Goal: Find specific page/section: Find specific page/section

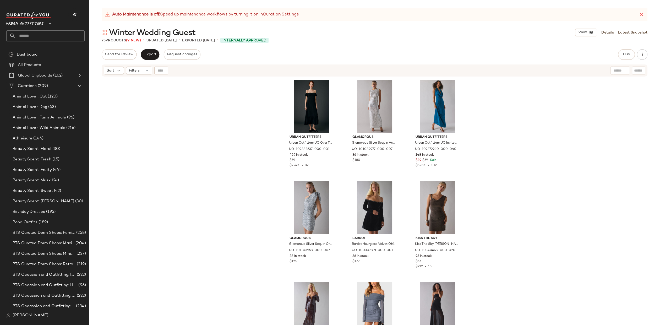
click at [47, 35] on input "text" at bounding box center [50, 35] width 69 height 11
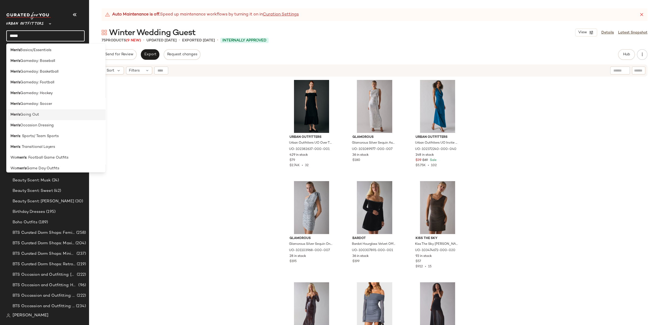
scroll to position [1013, 0]
type input "*****"
click at [42, 142] on span ": Transitional Layers" at bounding box center [37, 144] width 35 height 6
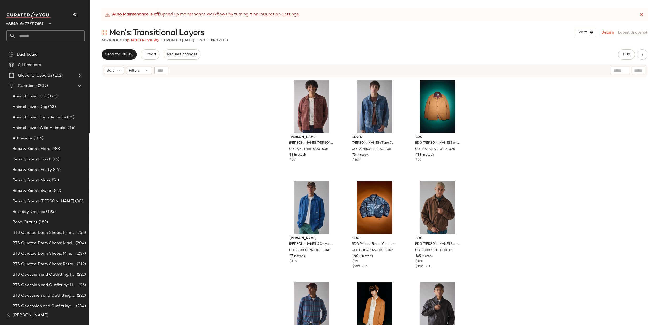
click at [609, 32] on link "Details" at bounding box center [607, 33] width 13 height 6
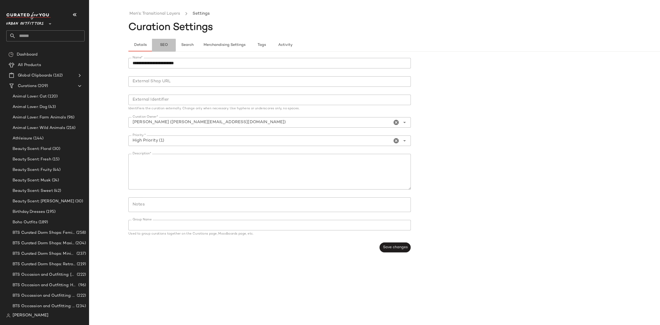
click at [169, 45] on button "SEO" at bounding box center [164, 45] width 24 height 13
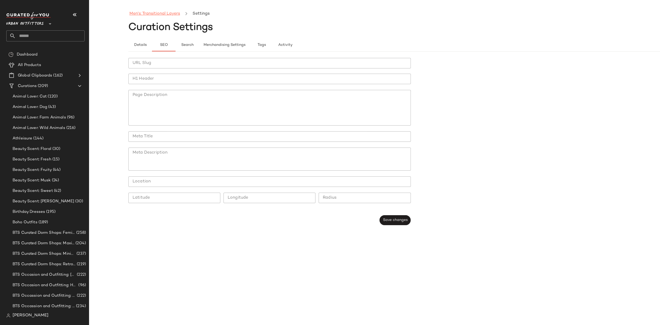
drag, startPoint x: 126, startPoint y: 12, endPoint x: 142, endPoint y: 15, distance: 16.9
click at [128, 12] on div "Men's: Transitional Layers Settings Curation Settings Details SEO Search Mercha…" at bounding box center [330, 166] width 660 height 316
click at [144, 15] on link "Men's: Transitional Layers" at bounding box center [154, 13] width 51 height 7
